Goal: Navigation & Orientation: Find specific page/section

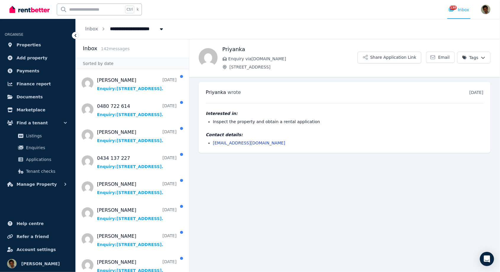
scroll to position [28, 0]
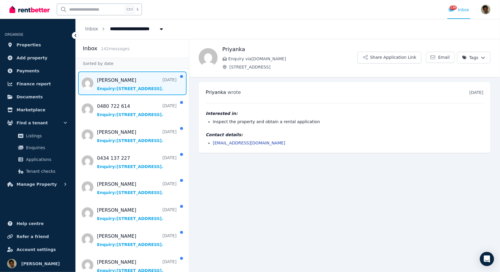
click at [100, 72] on span "Message list" at bounding box center [132, 84] width 113 height 24
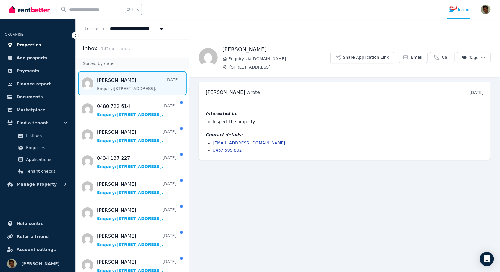
click at [21, 44] on span "Properties" at bounding box center [29, 44] width 25 height 7
